Goal: Information Seeking & Learning: Learn about a topic

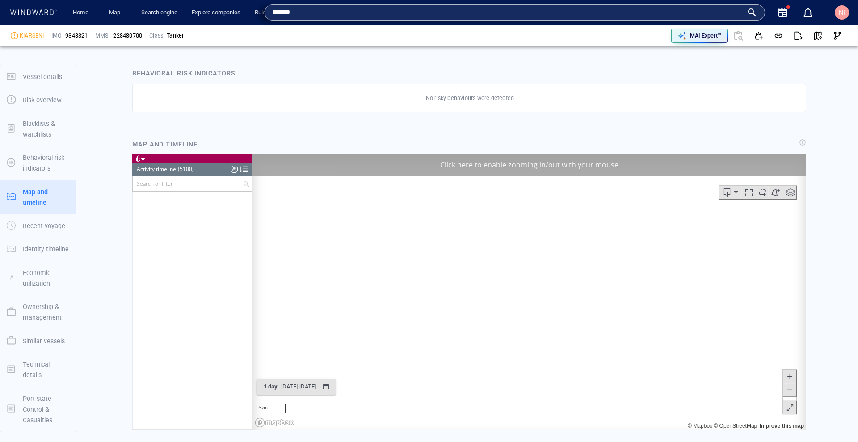
scroll to position [125072, 0]
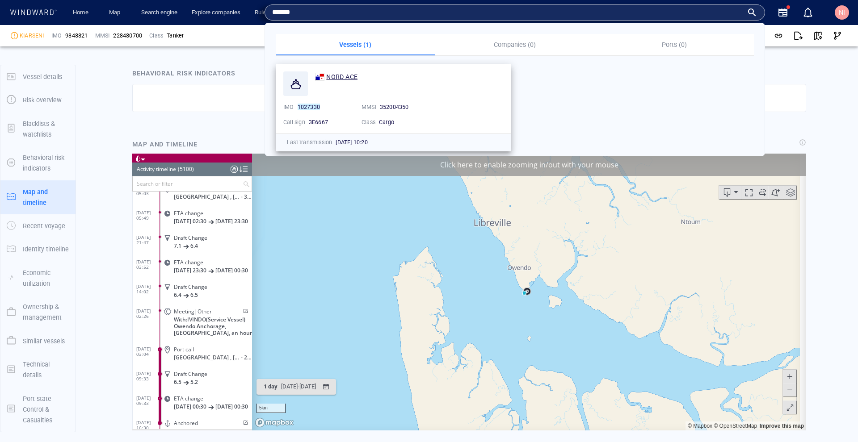
type input "*******"
click at [353, 79] on span "NORD ACE" at bounding box center [341, 76] width 31 height 7
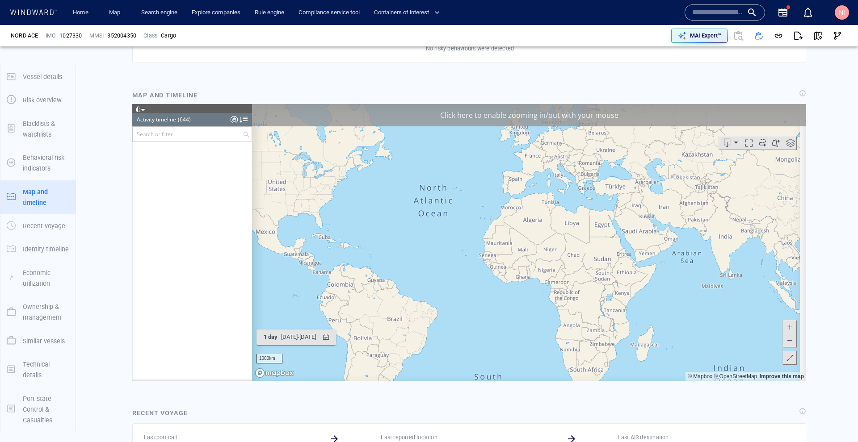
scroll to position [15586, 0]
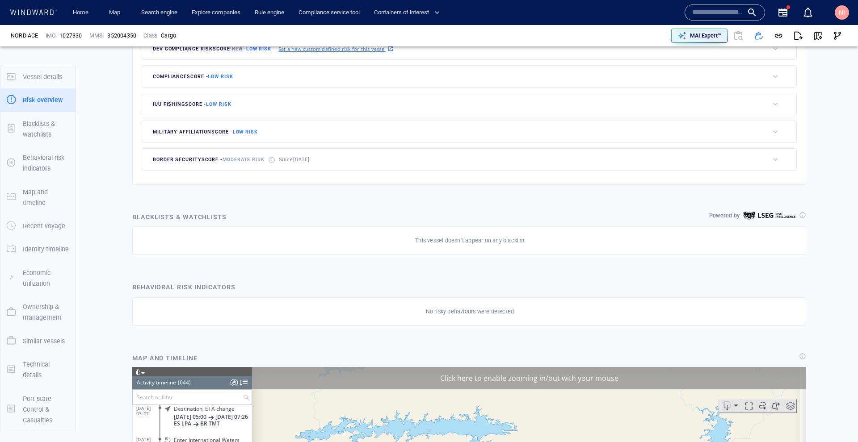
scroll to position [265, 0]
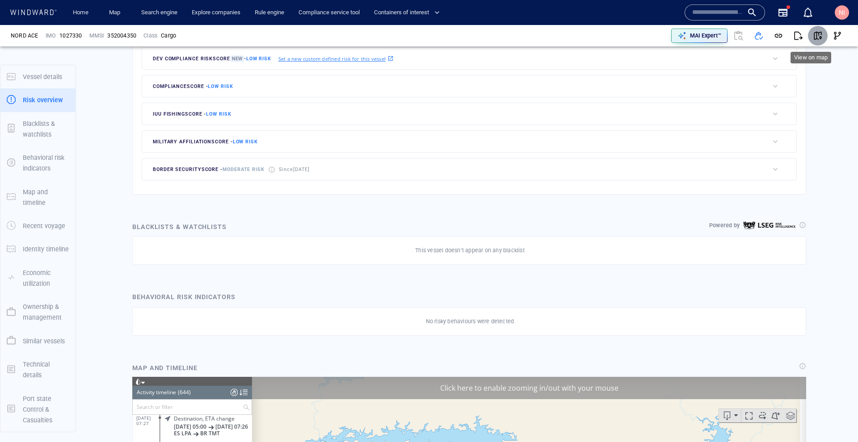
click at [814, 40] on span "button" at bounding box center [817, 35] width 9 height 9
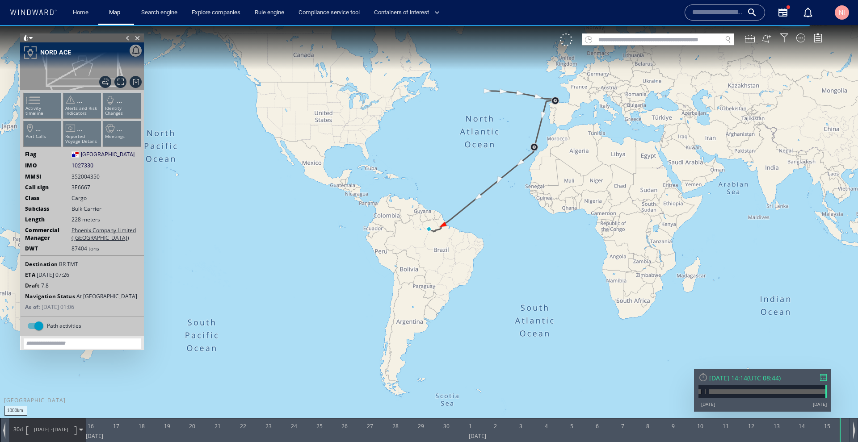
click at [820, 379] on div at bounding box center [823, 377] width 7 height 7
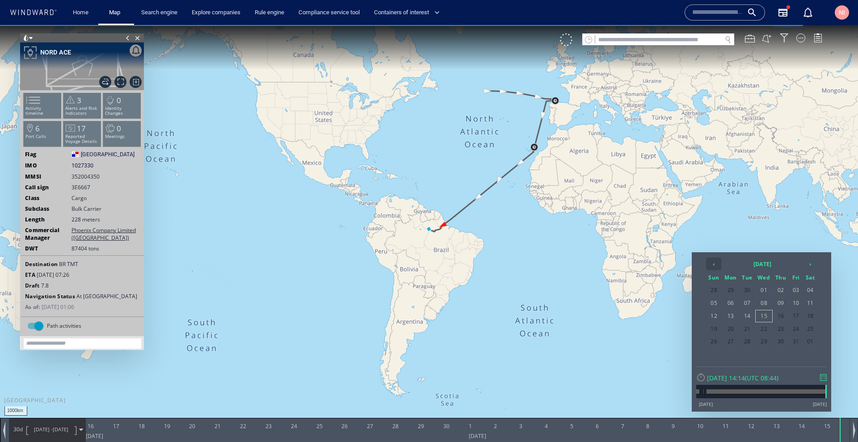
click at [713, 266] on th "‹" at bounding box center [713, 264] width 15 height 13
click at [806, 265] on th "›" at bounding box center [809, 264] width 13 height 13
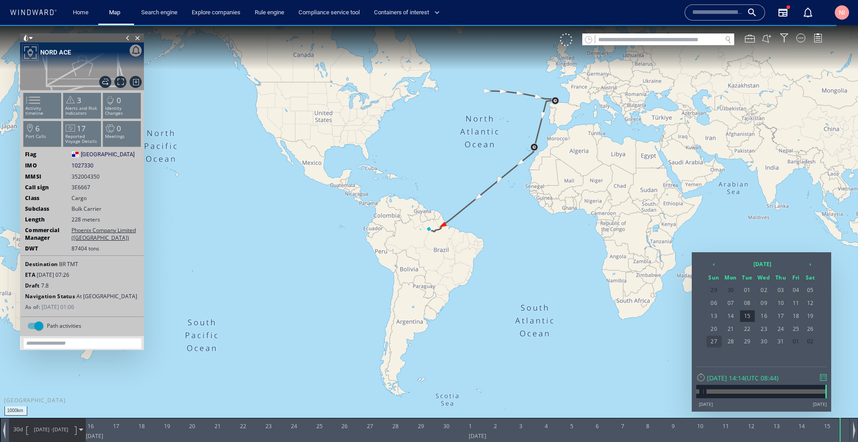
click at [715, 340] on span "27" at bounding box center [713, 342] width 15 height 12
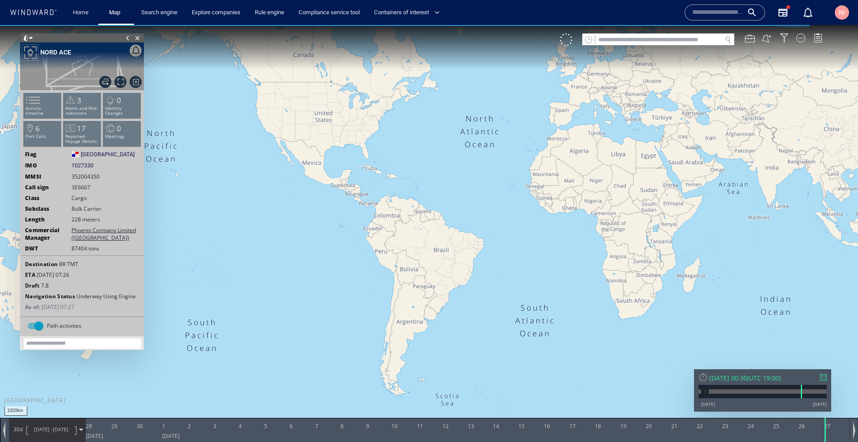
click at [824, 378] on div at bounding box center [823, 377] width 7 height 7
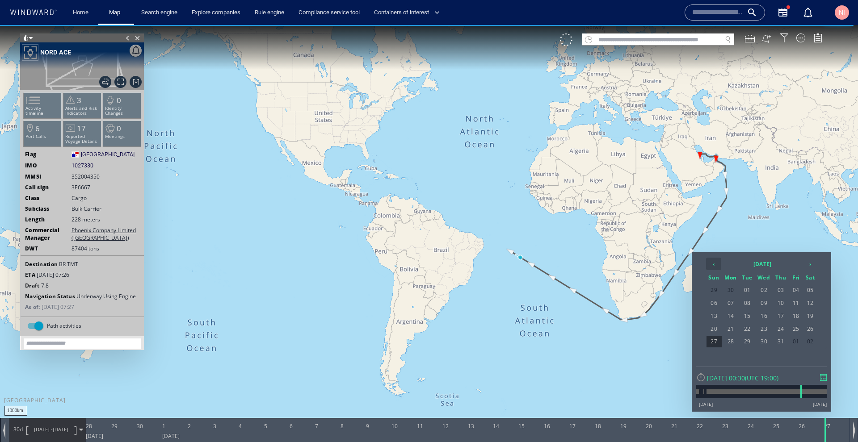
click at [712, 260] on th "‹" at bounding box center [713, 264] width 15 height 13
click at [799, 338] on span "27" at bounding box center [795, 342] width 13 height 12
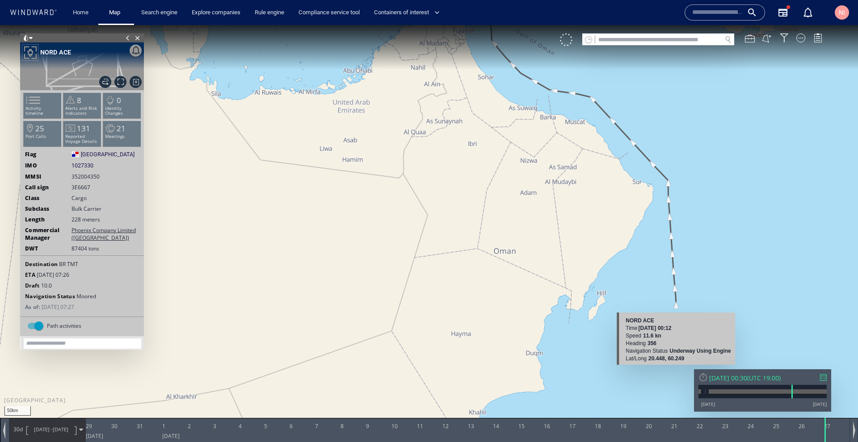
drag, startPoint x: 725, startPoint y: 142, endPoint x: 656, endPoint y: 308, distance: 179.5
click at [674, 386] on div "50km © Mapbox © OpenStreetMap Improve this map NORD ACE Time 29 May 2025 00:12 …" at bounding box center [429, 229] width 858 height 408
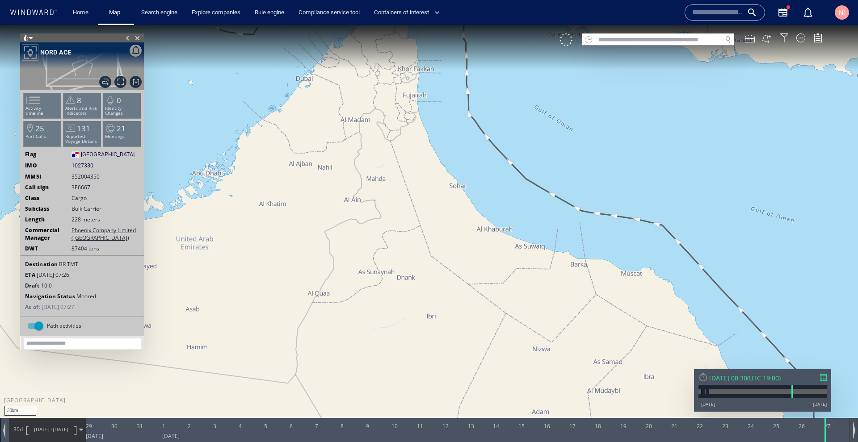
drag, startPoint x: 493, startPoint y: 159, endPoint x: 857, endPoint y: 438, distance: 459.2
click at [857, 25] on div "30km © Mapbox © OpenStreetMap Improve this map 0 0 28 June 2025 29 30 31 1 2 3 …" at bounding box center [429, 25] width 858 height 0
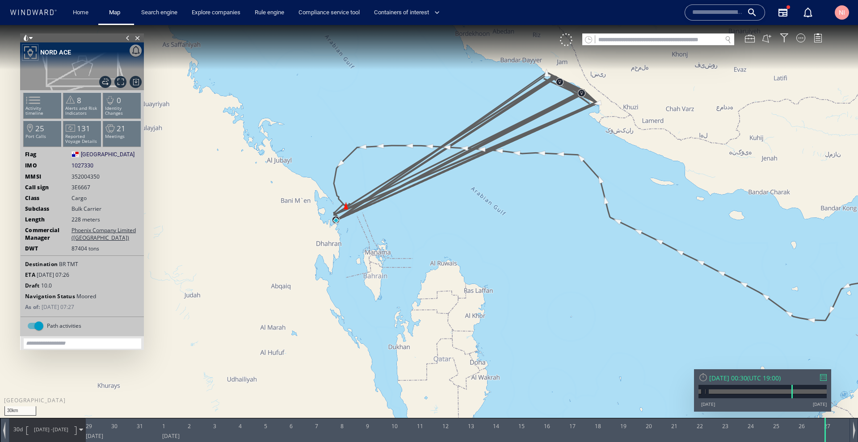
drag, startPoint x: 605, startPoint y: 231, endPoint x: 615, endPoint y: 232, distance: 9.9
click at [615, 232] on canvas "Map" at bounding box center [429, 229] width 858 height 408
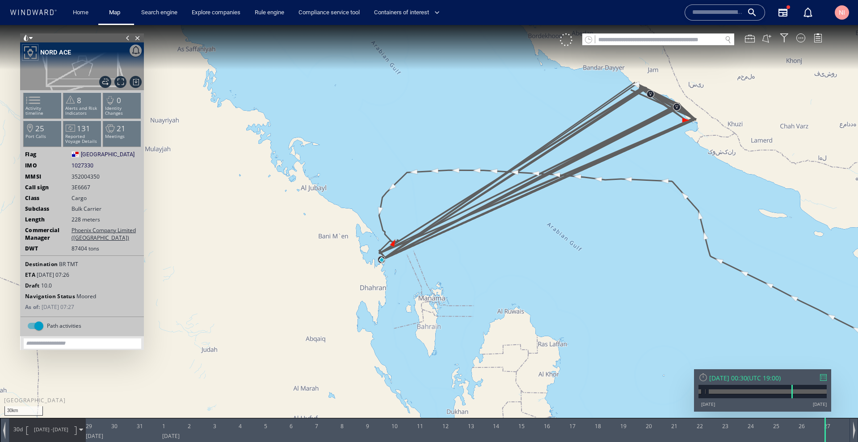
drag, startPoint x: 540, startPoint y: 227, endPoint x: 532, endPoint y: 257, distance: 31.4
click at [532, 257] on canvas "Map" at bounding box center [429, 229] width 858 height 408
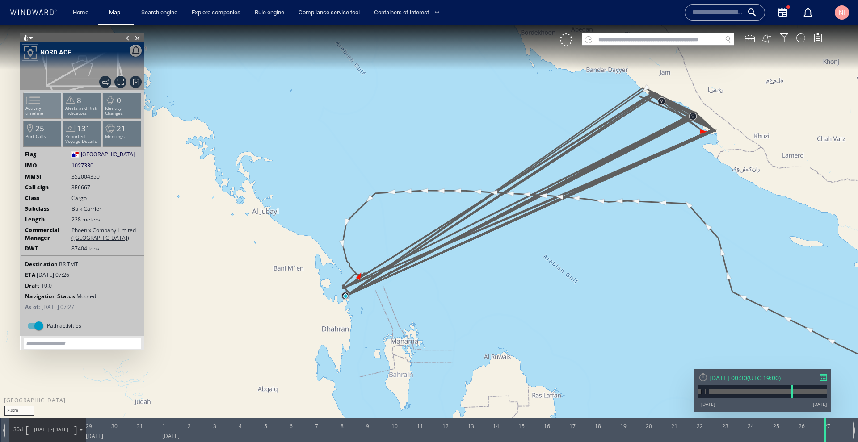
click at [34, 107] on span at bounding box center [27, 100] width 13 height 13
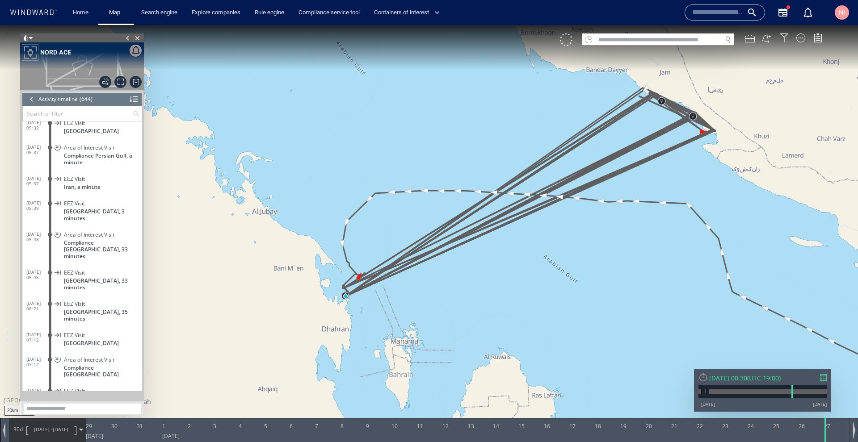
scroll to position [12673, 0]
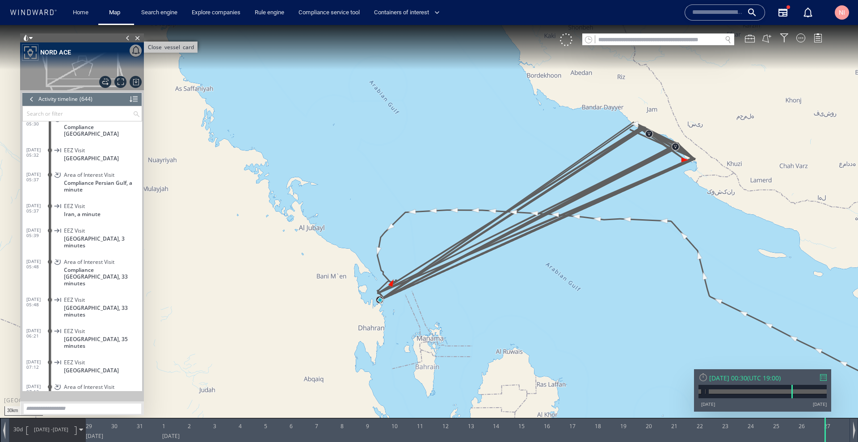
click at [135, 36] on span "Close vessel card" at bounding box center [138, 38] width 10 height 9
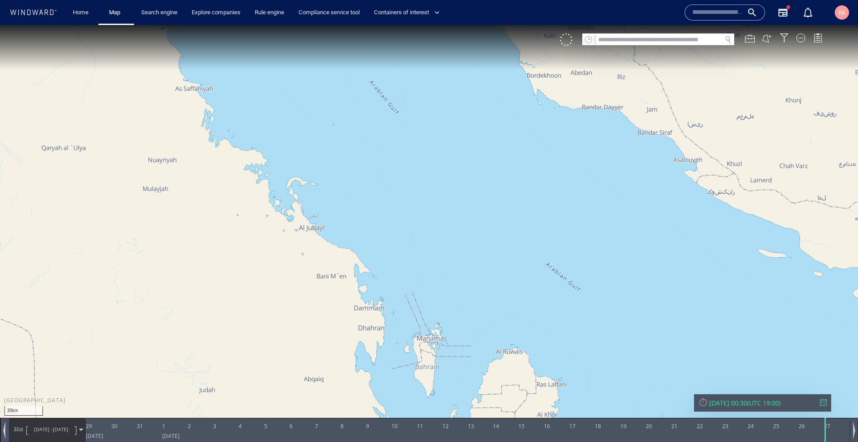
click at [615, 46] on canvas "Map" at bounding box center [429, 229] width 858 height 408
click at [614, 40] on input "text" at bounding box center [658, 40] width 126 height 12
paste input "*******"
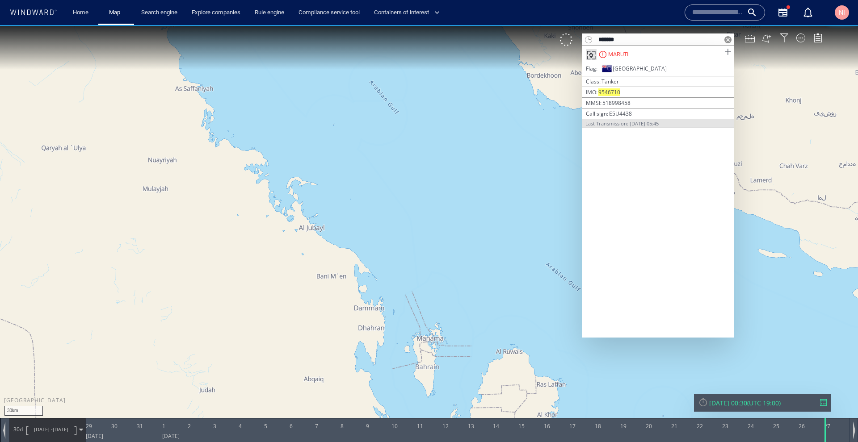
type input "*******"
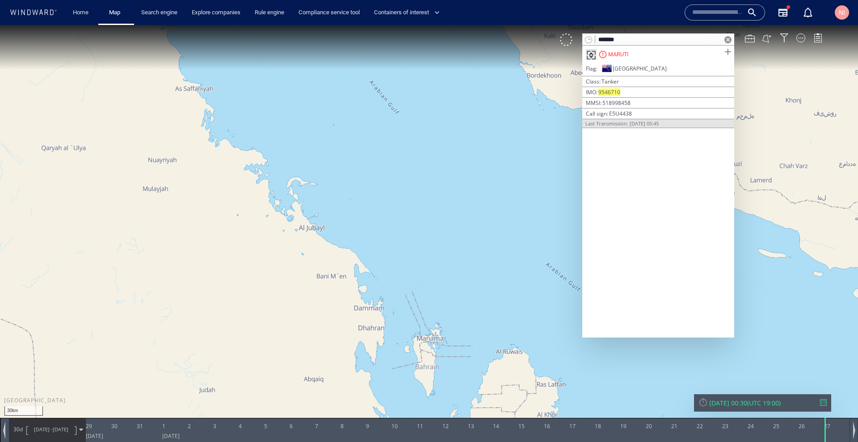
click at [727, 52] on span at bounding box center [727, 51] width 11 height 11
click at [729, 41] on span at bounding box center [727, 39] width 7 height 7
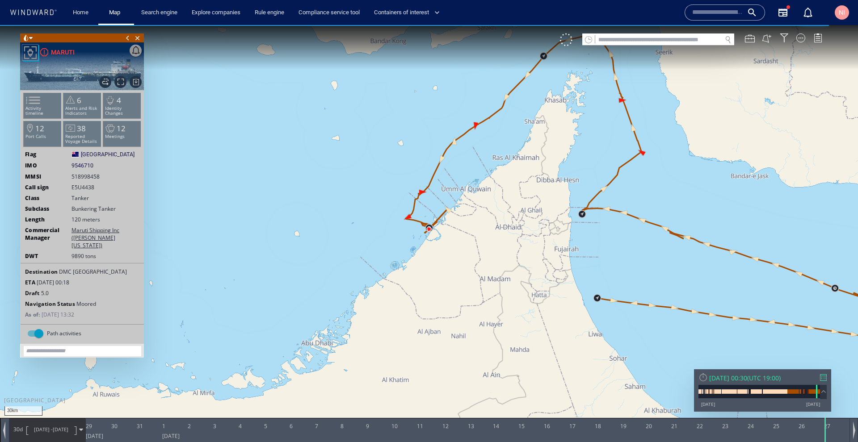
click at [826, 378] on div "Fri 27/06/2025 00:30 ( UTC 19:00 ) 30/01/13 15/10/25" at bounding box center [762, 390] width 137 height 42
click at [826, 376] on div at bounding box center [823, 377] width 7 height 7
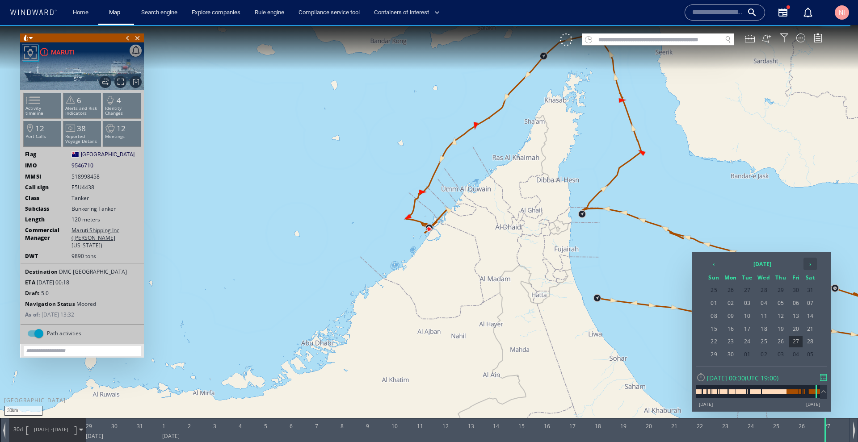
click at [807, 264] on th "›" at bounding box center [809, 264] width 13 height 13
click at [718, 326] on span "21" at bounding box center [713, 329] width 15 height 12
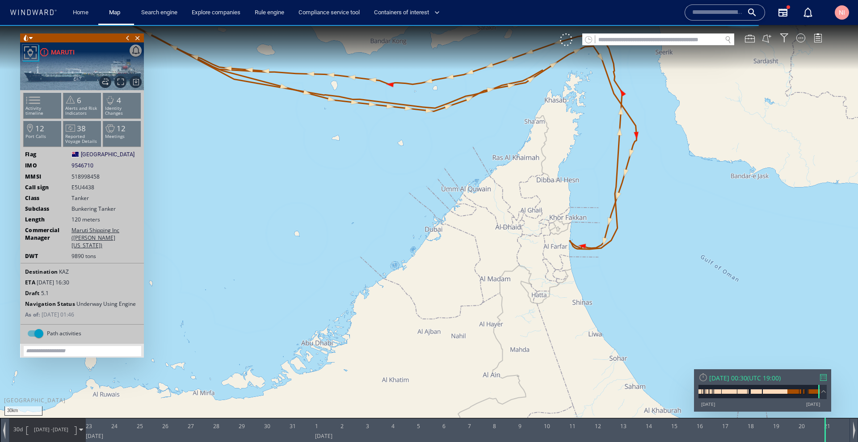
click at [80, 429] on span at bounding box center [81, 430] width 4 height 4
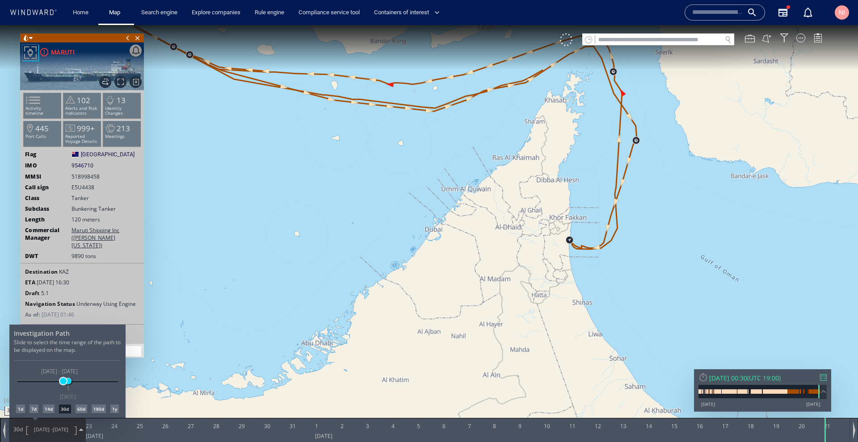
drag, startPoint x: 50, startPoint y: 379, endPoint x: 63, endPoint y: 380, distance: 13.0
click at [63, 380] on span at bounding box center [63, 381] width 7 height 7
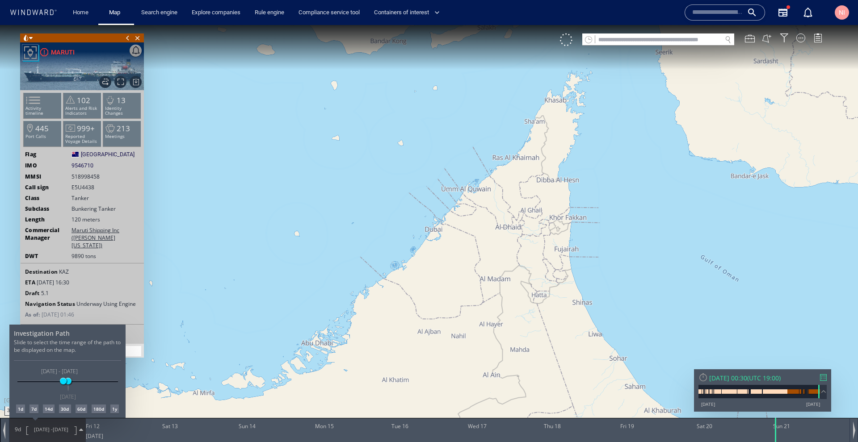
click at [41, 108] on div at bounding box center [429, 233] width 858 height 417
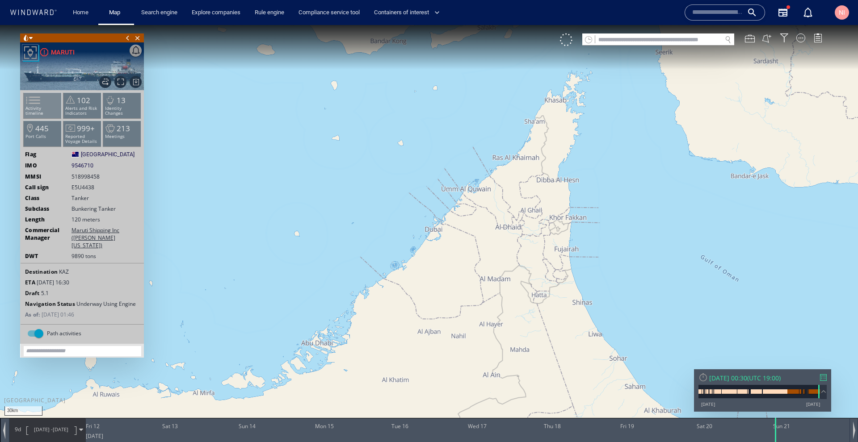
click at [34, 107] on span at bounding box center [27, 100] width 13 height 13
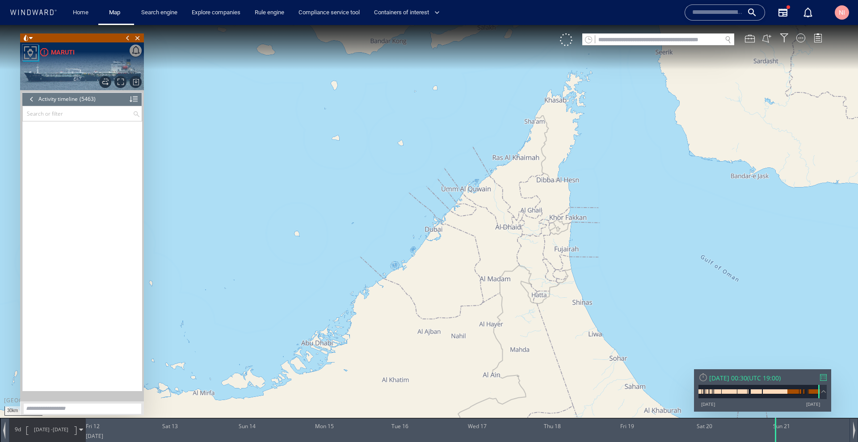
scroll to position [132435, 0]
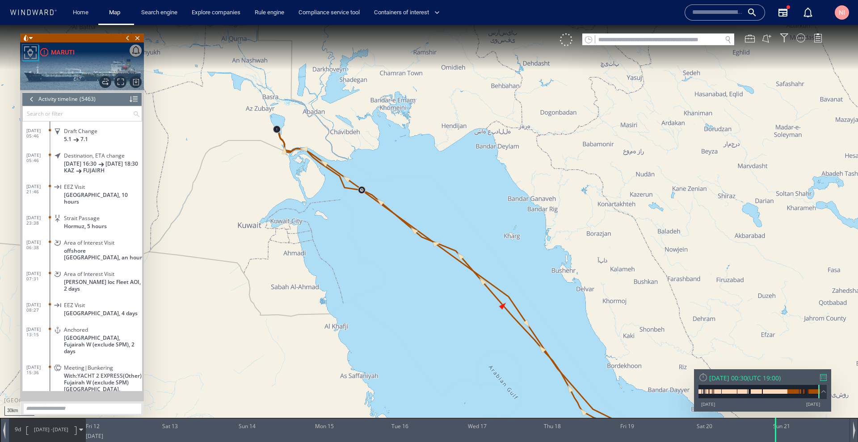
drag, startPoint x: 316, startPoint y: 170, endPoint x: 410, endPoint y: 319, distance: 175.6
click at [410, 319] on canvas "Map" at bounding box center [429, 229] width 858 height 408
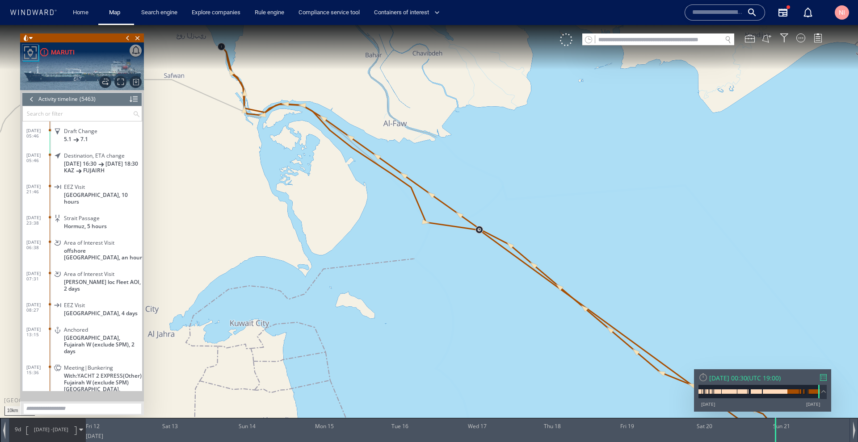
drag, startPoint x: 286, startPoint y: 152, endPoint x: 390, endPoint y: 271, distance: 158.0
click at [390, 271] on canvas "Map" at bounding box center [429, 229] width 858 height 408
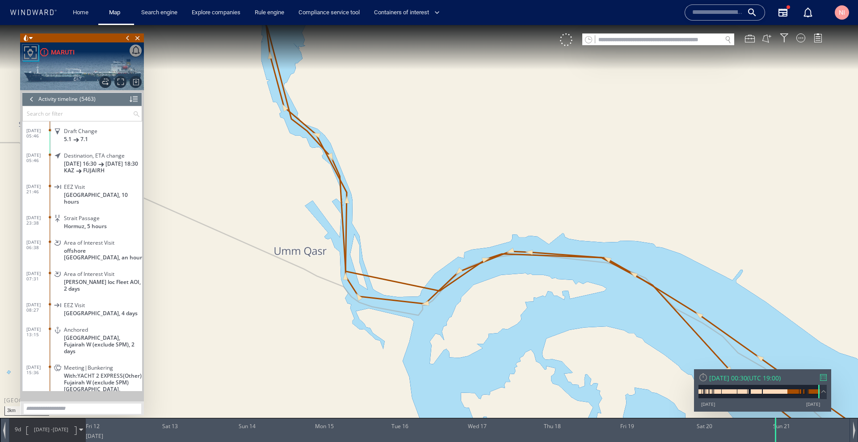
drag, startPoint x: 312, startPoint y: 164, endPoint x: 432, endPoint y: 383, distance: 250.1
click at [432, 383] on canvas "Map" at bounding box center [429, 229] width 858 height 408
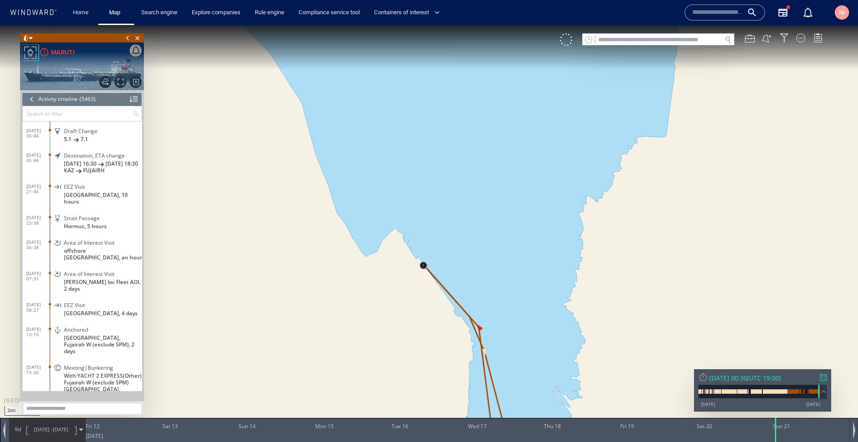
drag, startPoint x: 483, startPoint y: 335, endPoint x: 431, endPoint y: 190, distance: 154.7
click at [431, 191] on canvas "Map" at bounding box center [429, 229] width 858 height 408
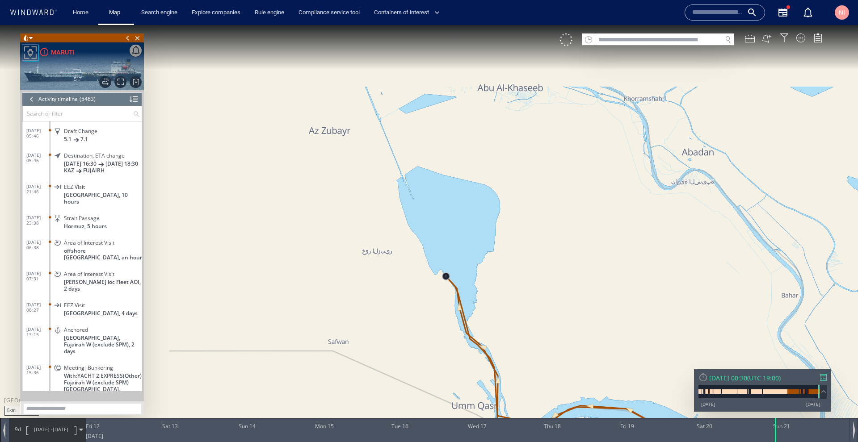
drag, startPoint x: 488, startPoint y: 380, endPoint x: 437, endPoint y: 250, distance: 139.6
click at [437, 250] on canvas "Map" at bounding box center [429, 229] width 858 height 408
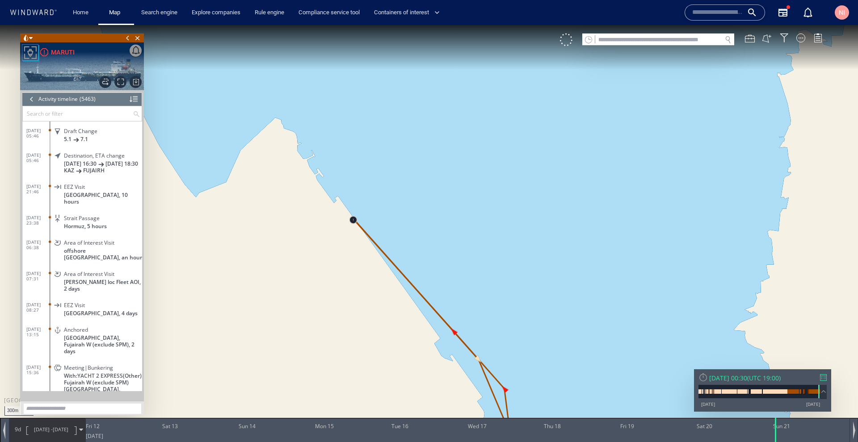
drag, startPoint x: 386, startPoint y: 114, endPoint x: 456, endPoint y: 368, distance: 262.8
click at [467, 390] on canvas "Map" at bounding box center [429, 229] width 858 height 408
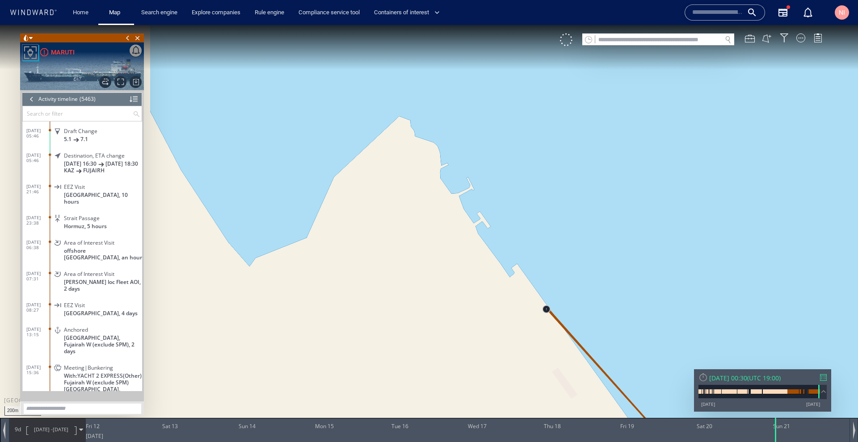
drag, startPoint x: 596, startPoint y: 356, endPoint x: 437, endPoint y: 85, distance: 313.4
click at [437, 85] on canvas "Map" at bounding box center [429, 229] width 858 height 408
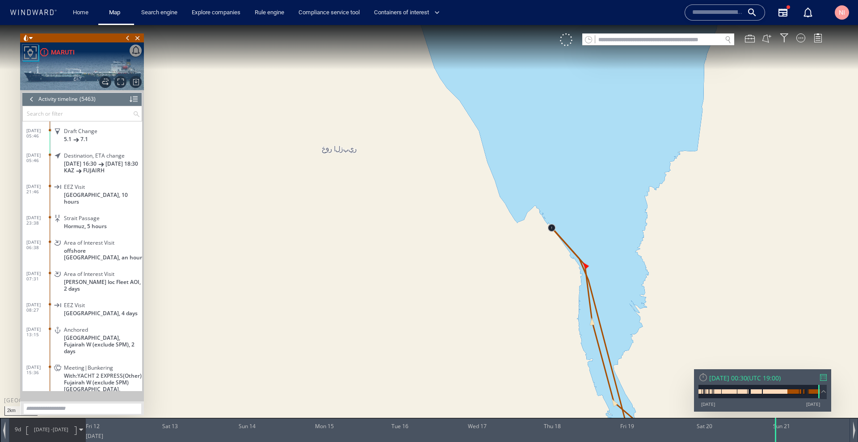
drag, startPoint x: 580, startPoint y: 319, endPoint x: 441, endPoint y: 126, distance: 237.4
click at [441, 126] on canvas "Map" at bounding box center [429, 229] width 858 height 408
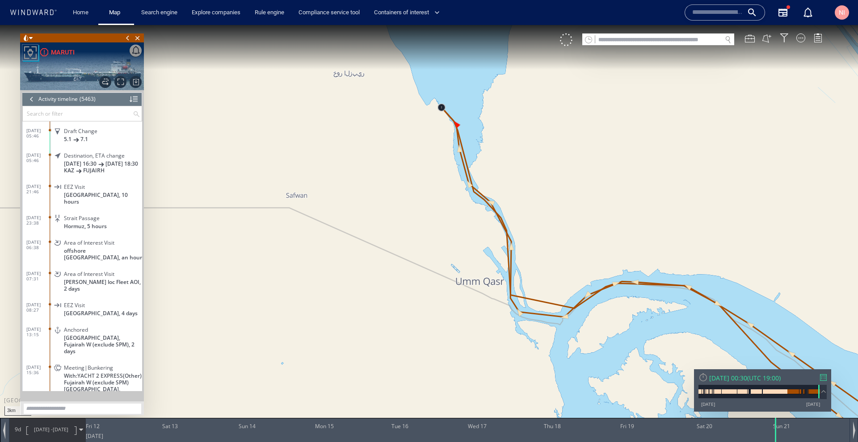
drag, startPoint x: 592, startPoint y: 313, endPoint x: 380, endPoint y: 192, distance: 244.1
click at [380, 192] on canvas "Map" at bounding box center [429, 229] width 858 height 408
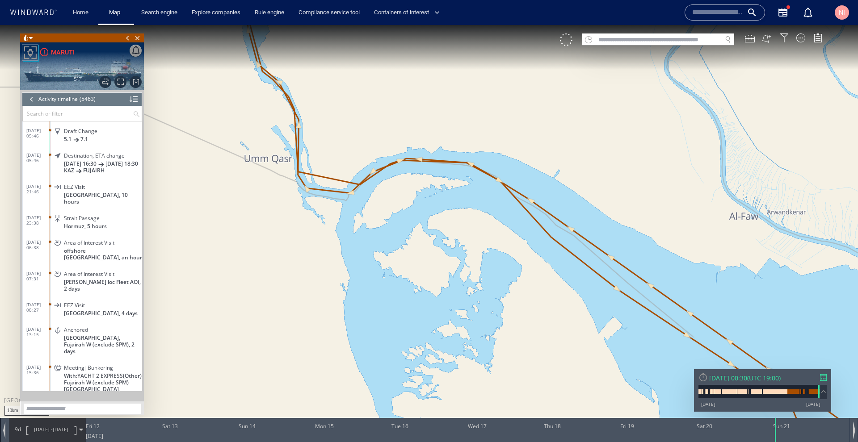
drag, startPoint x: 557, startPoint y: 294, endPoint x: 384, endPoint y: 41, distance: 306.1
click at [384, 41] on canvas "Map" at bounding box center [429, 229] width 858 height 408
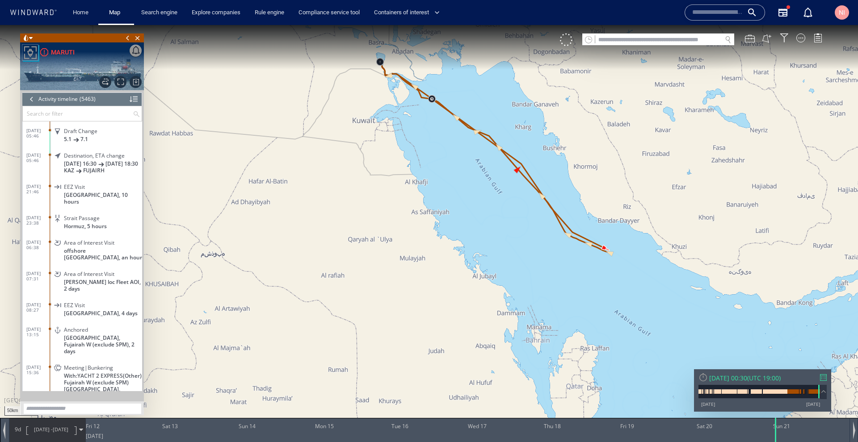
drag, startPoint x: 356, startPoint y: 96, endPoint x: 373, endPoint y: 200, distance: 105.0
click at [373, 200] on canvas "Map" at bounding box center [429, 229] width 858 height 408
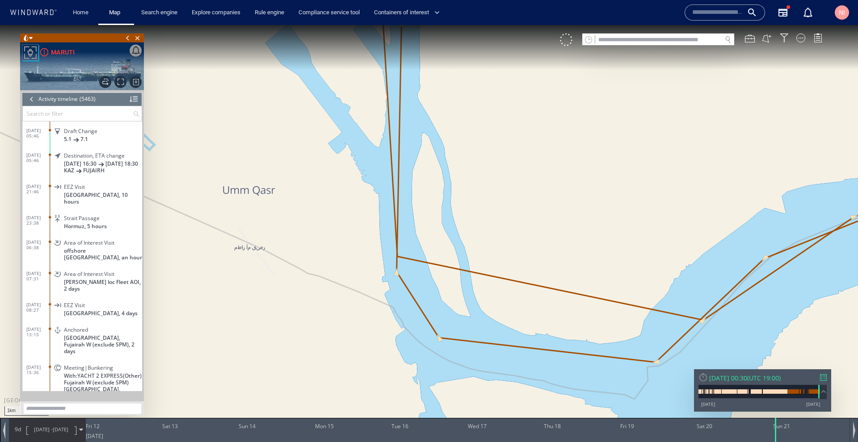
drag, startPoint x: 384, startPoint y: 137, endPoint x: 399, endPoint y: 235, distance: 98.9
click at [399, 235] on canvas "Map" at bounding box center [429, 229] width 858 height 408
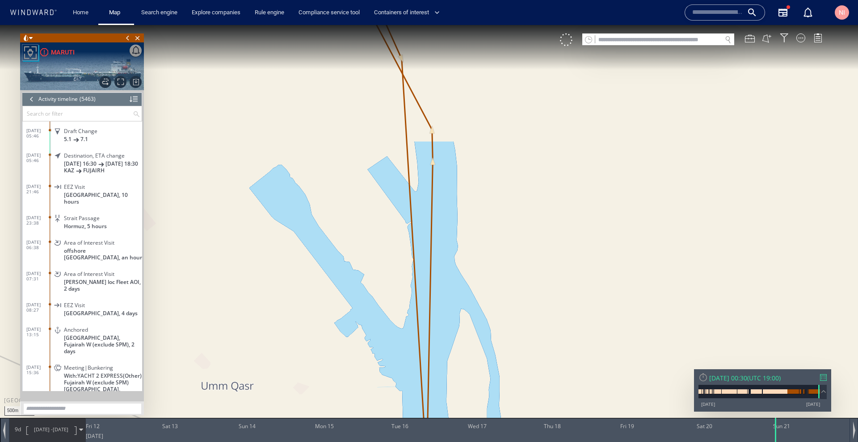
drag, startPoint x: 393, startPoint y: 136, endPoint x: 404, endPoint y: 215, distance: 79.9
click at [404, 215] on canvas "Map" at bounding box center [429, 229] width 858 height 408
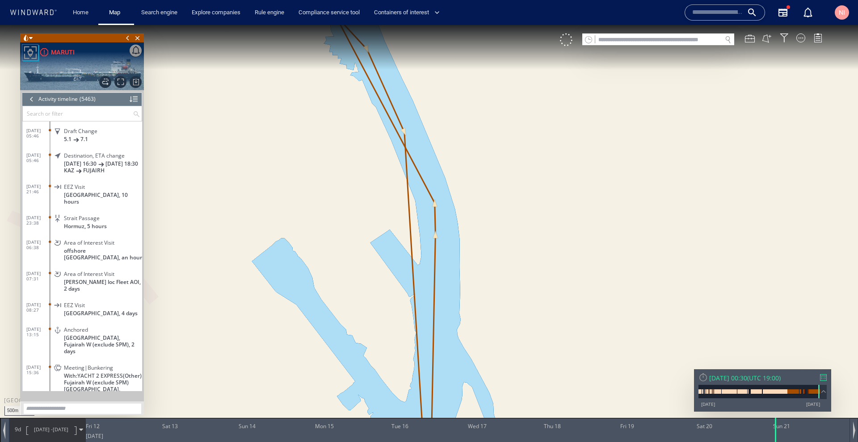
drag, startPoint x: 397, startPoint y: 167, endPoint x: 408, endPoint y: 235, distance: 69.3
click at [398, 261] on canvas "Map" at bounding box center [429, 229] width 858 height 408
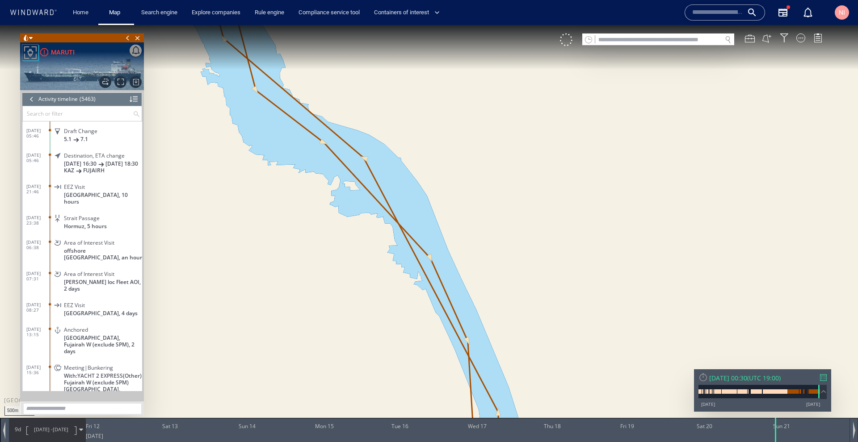
drag, startPoint x: 367, startPoint y: 151, endPoint x: 473, endPoint y: 294, distance: 177.2
click at [473, 294] on canvas "Map" at bounding box center [429, 229] width 858 height 408
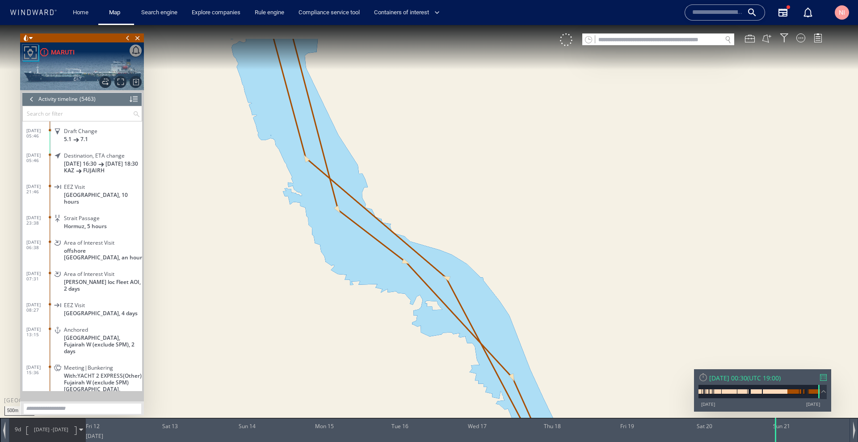
drag, startPoint x: 281, startPoint y: 82, endPoint x: 389, endPoint y: 234, distance: 187.1
click at [389, 234] on canvas "Map" at bounding box center [429, 229] width 858 height 408
drag, startPoint x: 283, startPoint y: 92, endPoint x: 389, endPoint y: 230, distance: 173.7
click at [389, 230] on canvas "Map" at bounding box center [429, 229] width 858 height 408
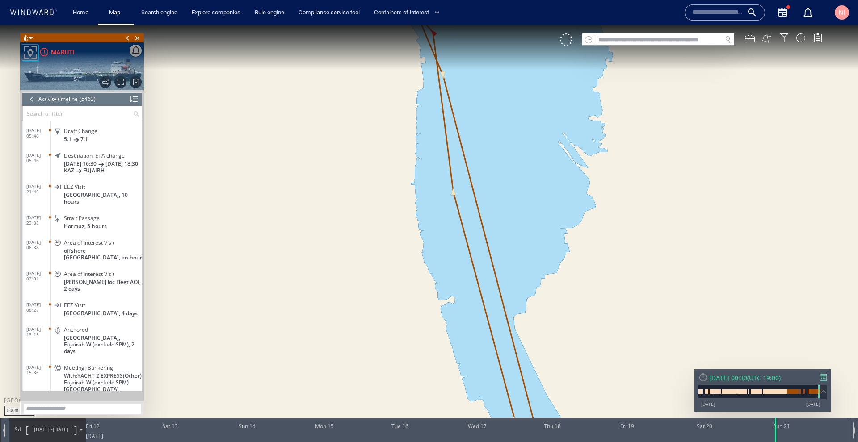
drag, startPoint x: 306, startPoint y: 111, endPoint x: 312, endPoint y: 247, distance: 136.0
click at [310, 247] on canvas "Map" at bounding box center [429, 229] width 858 height 408
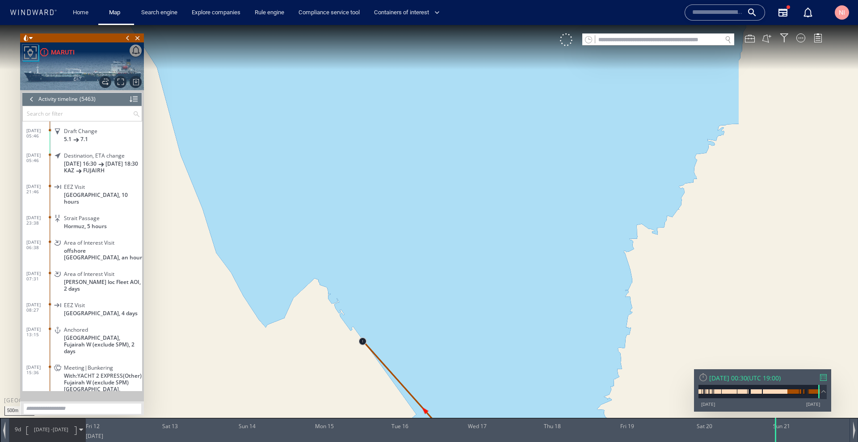
drag, startPoint x: 278, startPoint y: 81, endPoint x: 294, endPoint y: 44, distance: 40.4
click at [290, 25] on html "500m © Mapbox © OpenStreetMap Improve this map 0 0 Fri 12 September 2025 Sat 13…" at bounding box center [429, 233] width 858 height 417
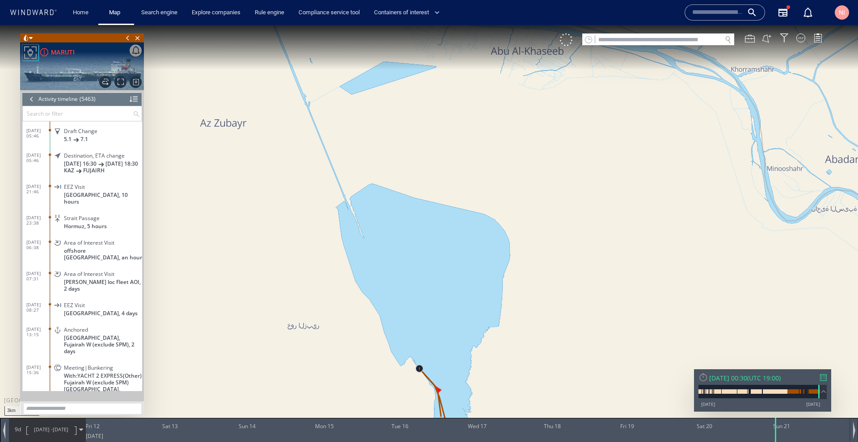
drag, startPoint x: 438, startPoint y: 280, endPoint x: 395, endPoint y: 134, distance: 152.1
click at [395, 134] on canvas "Map" at bounding box center [429, 229] width 858 height 408
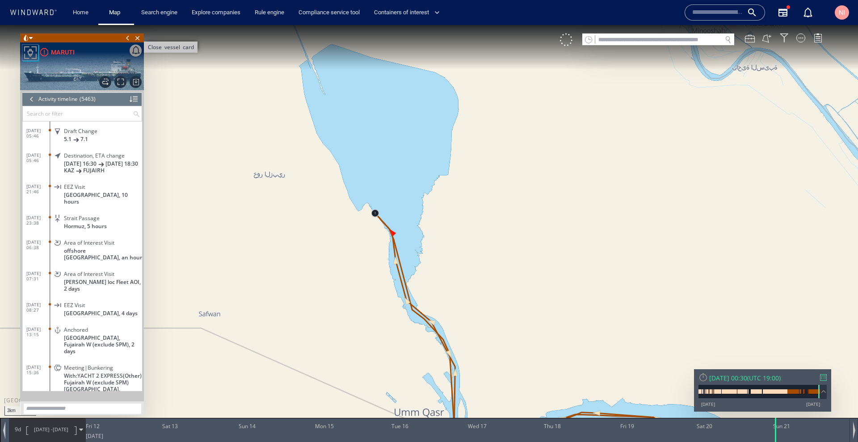
click at [135, 38] on span "Close vessel card" at bounding box center [138, 38] width 10 height 9
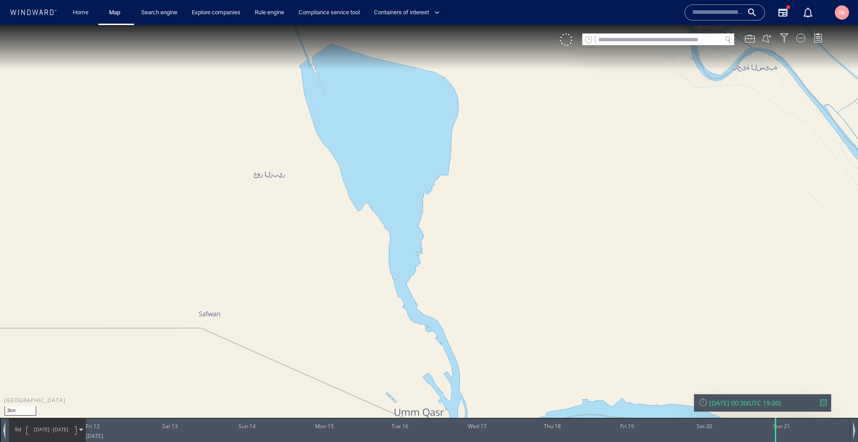
click at [637, 38] on input "text" at bounding box center [658, 40] width 126 height 12
paste input "*******"
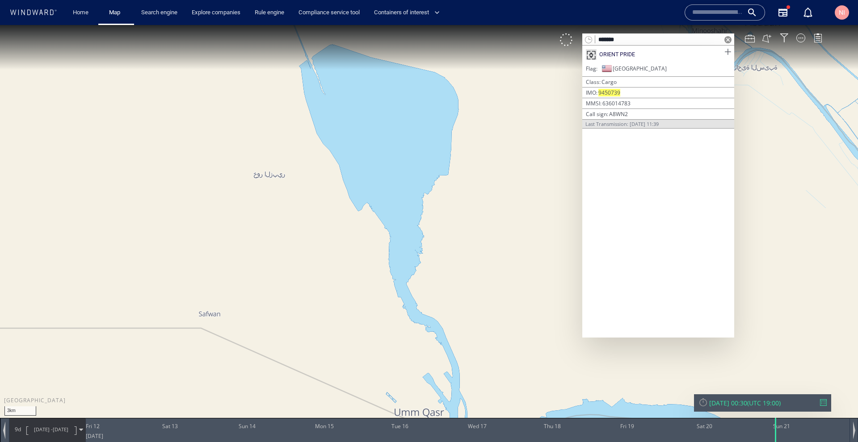
type input "*******"
click at [723, 50] on span at bounding box center [727, 51] width 11 height 11
click at [730, 40] on span at bounding box center [727, 39] width 7 height 7
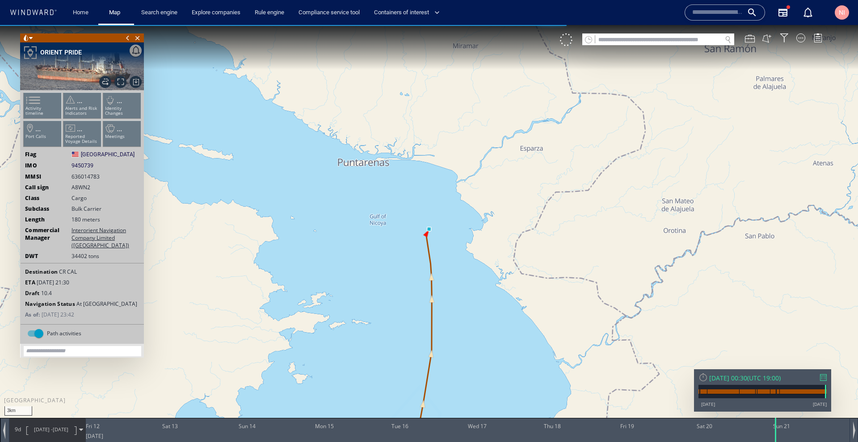
click at [823, 375] on div at bounding box center [823, 377] width 7 height 7
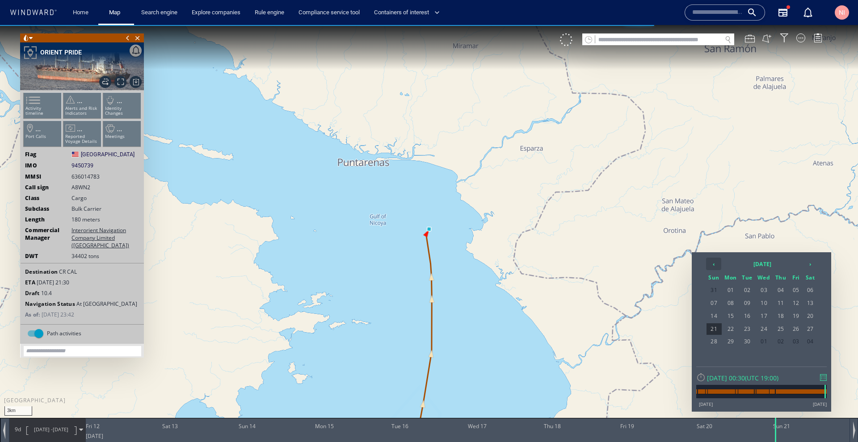
click at [707, 260] on th "‹" at bounding box center [713, 264] width 15 height 13
click at [806, 326] on span "26" at bounding box center [809, 329] width 13 height 12
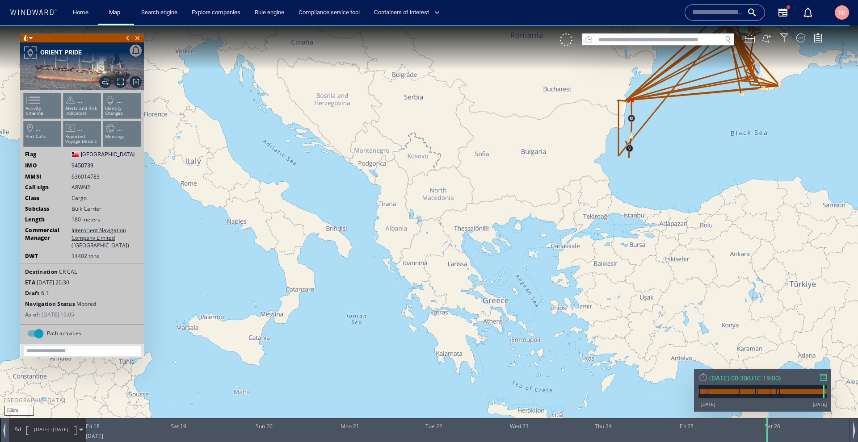
drag, startPoint x: 688, startPoint y: 132, endPoint x: 667, endPoint y: 291, distance: 160.9
click at [667, 291] on canvas "Map" at bounding box center [429, 229] width 858 height 408
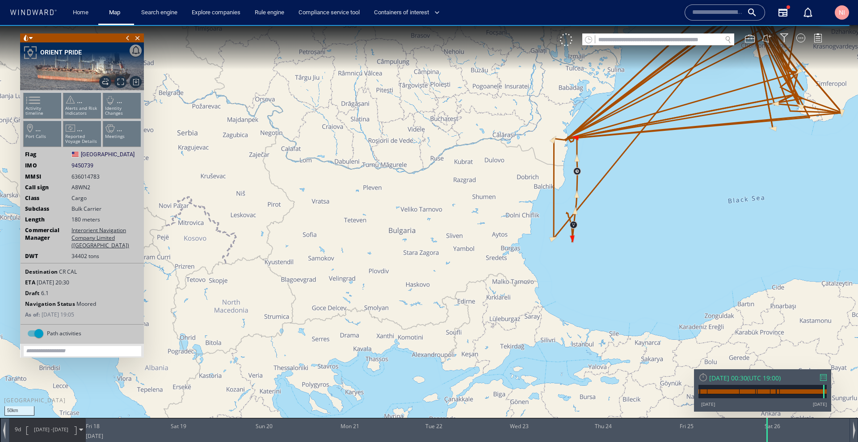
drag, startPoint x: 618, startPoint y: 180, endPoint x: 612, endPoint y: 261, distance: 81.0
click at [612, 261] on canvas "Map" at bounding box center [429, 229] width 858 height 408
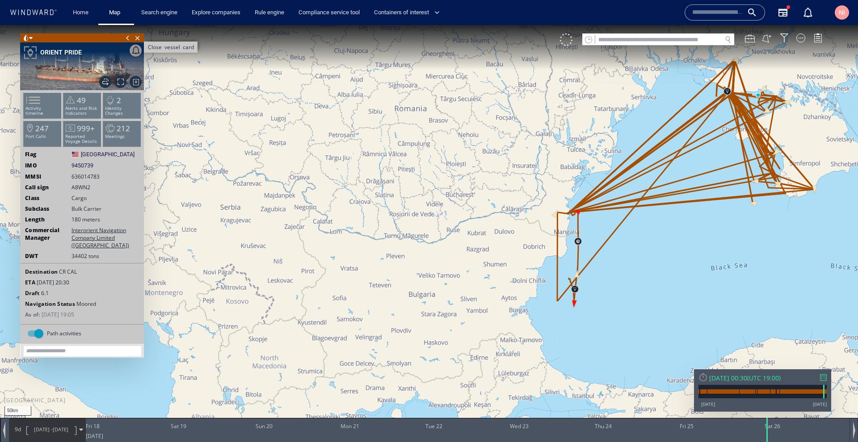
click at [138, 36] on span "Close vessel card" at bounding box center [138, 38] width 10 height 9
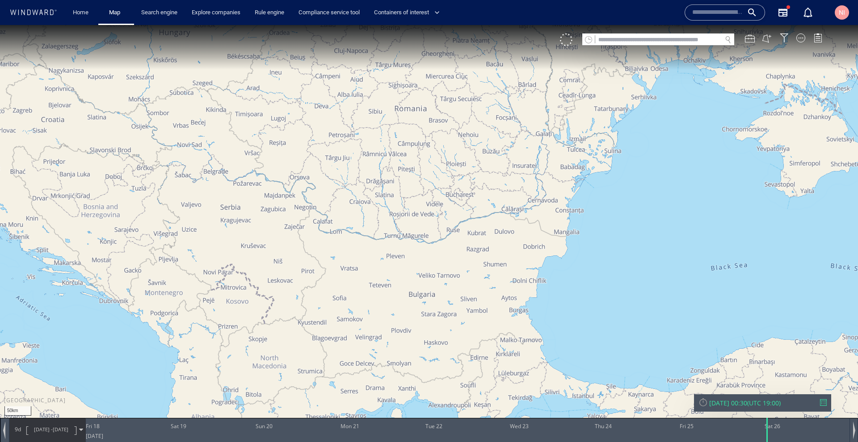
click at [690, 36] on input "text" at bounding box center [658, 40] width 126 height 12
paste input "*******"
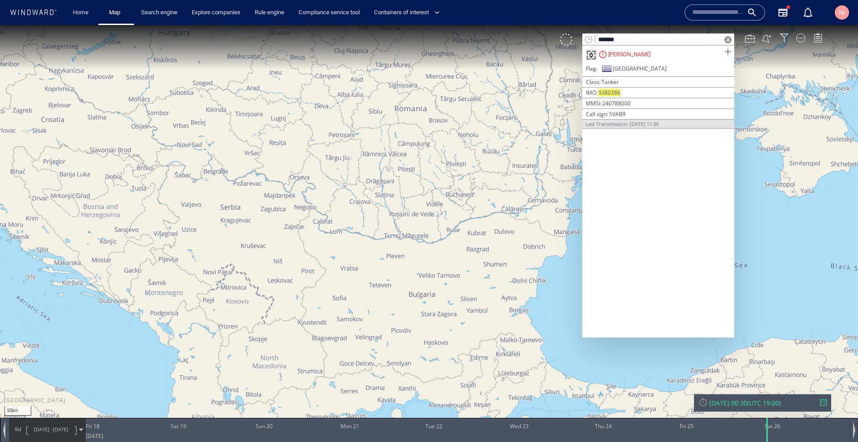
type input "*******"
click at [727, 51] on span at bounding box center [727, 51] width 11 height 11
click at [728, 40] on span at bounding box center [727, 39] width 7 height 7
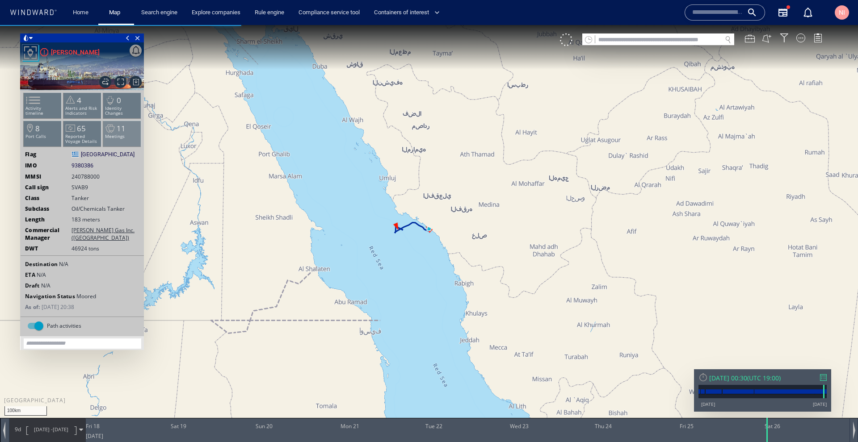
click at [118, 124] on span "11" at bounding box center [121, 128] width 9 height 10
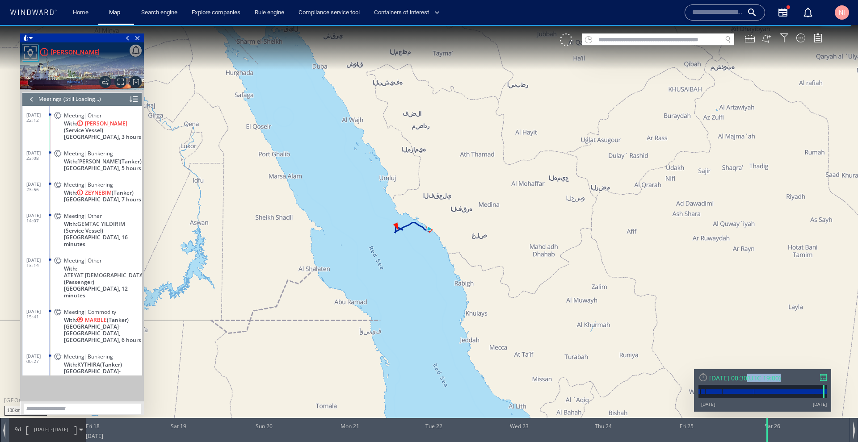
click at [820, 374] on div "Sat 26/07/2025 00:30 ( UTC 19:00 ) 02/01/13 15/10/25" at bounding box center [762, 390] width 137 height 42
click at [824, 379] on div at bounding box center [823, 377] width 7 height 7
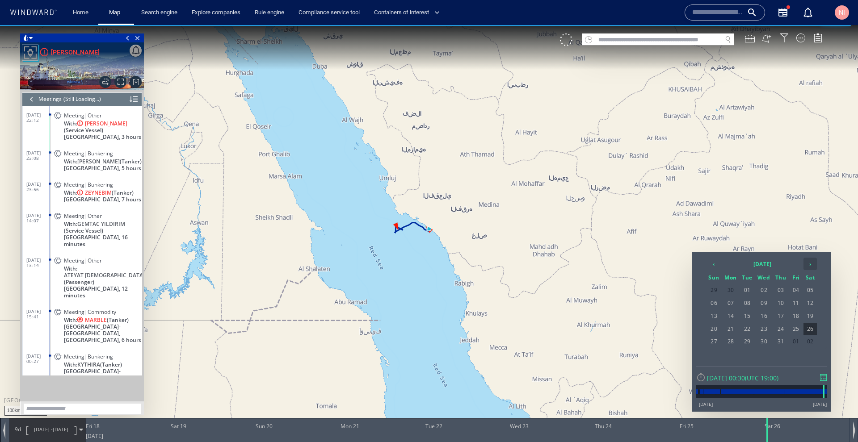
click at [805, 263] on th "›" at bounding box center [809, 264] width 13 height 13
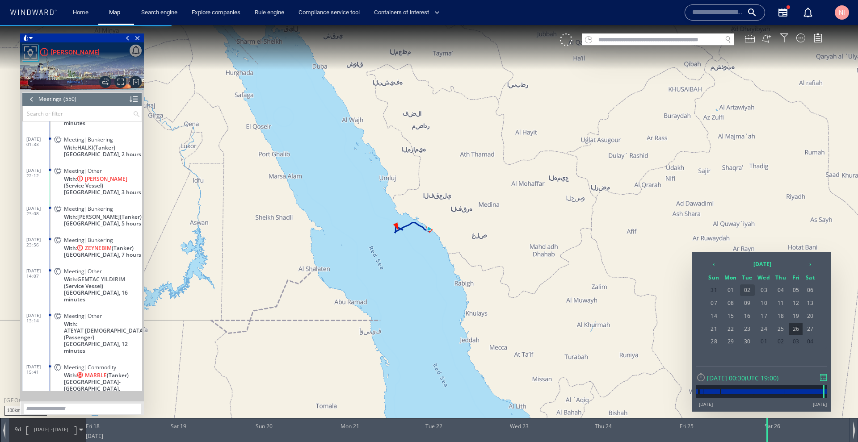
click at [742, 290] on span "02" at bounding box center [747, 291] width 15 height 12
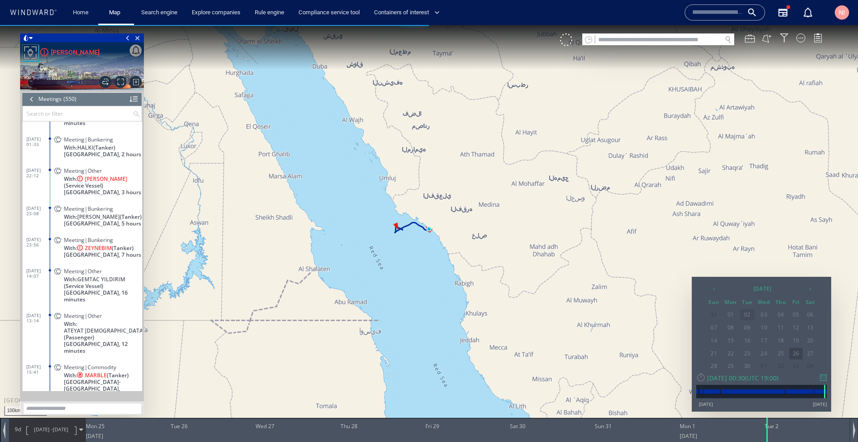
scroll to position [13317, 0]
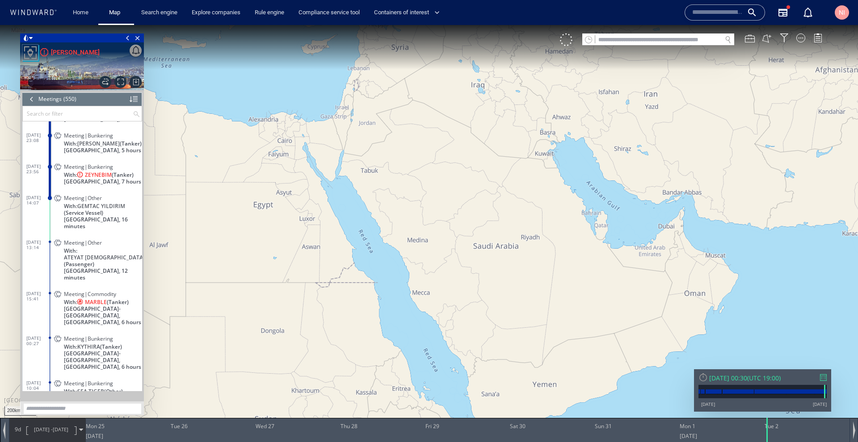
click at [27, 96] on div at bounding box center [32, 98] width 10 height 13
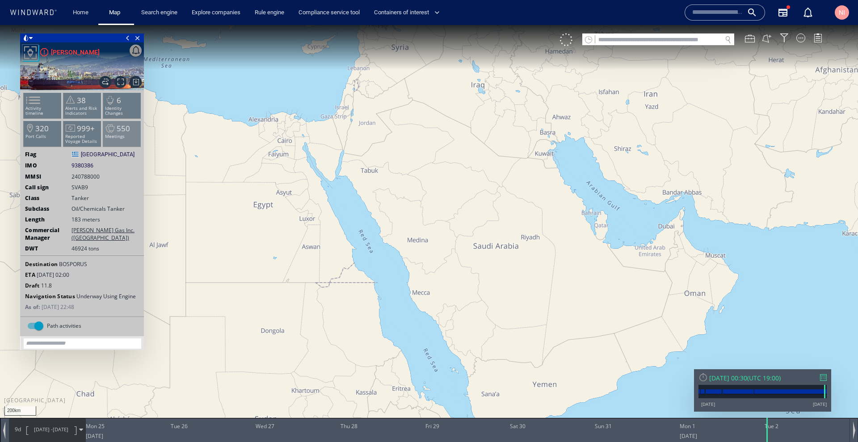
click at [132, 134] on li "550 Meetings" at bounding box center [122, 134] width 38 height 26
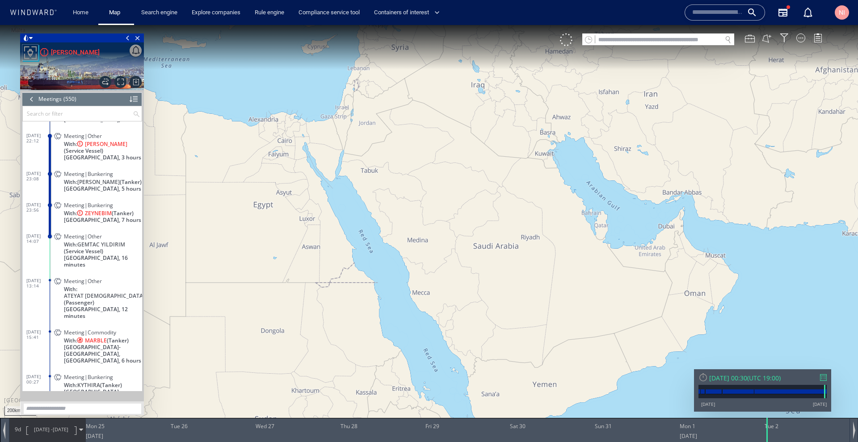
scroll to position [13280, 0]
